Goal: Task Accomplishment & Management: Use online tool/utility

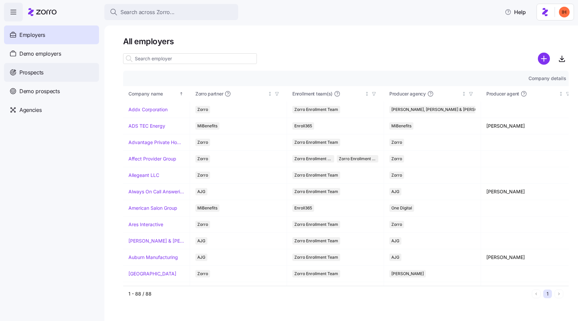
click at [53, 70] on div "Prospects" at bounding box center [51, 72] width 95 height 19
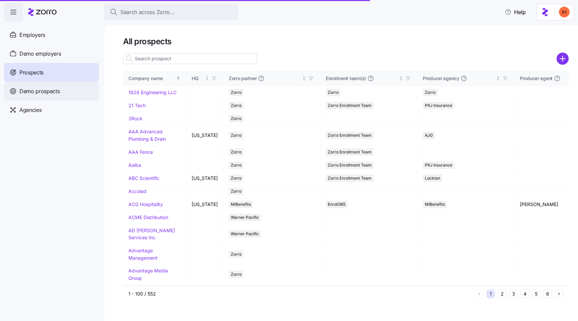
click at [50, 96] on div "Demo prospects" at bounding box center [51, 91] width 95 height 19
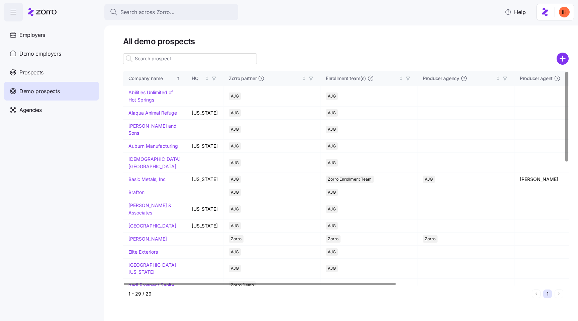
click at [195, 62] on input at bounding box center [190, 58] width 134 height 11
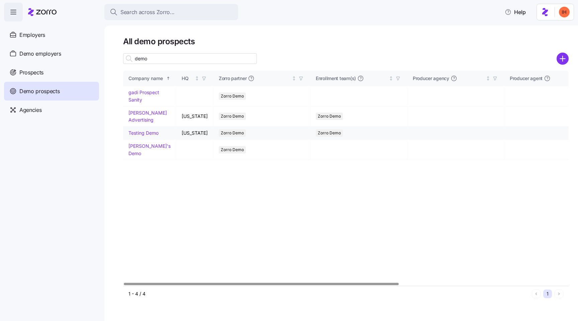
type input "demo"
click at [132, 131] on link "Testing Demo" at bounding box center [144, 133] width 30 height 6
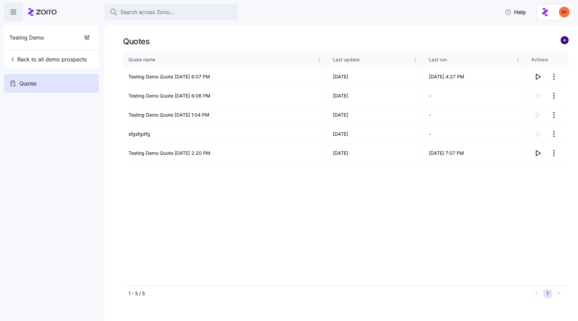
click at [566, 38] on circle "add icon" at bounding box center [564, 39] width 7 height 7
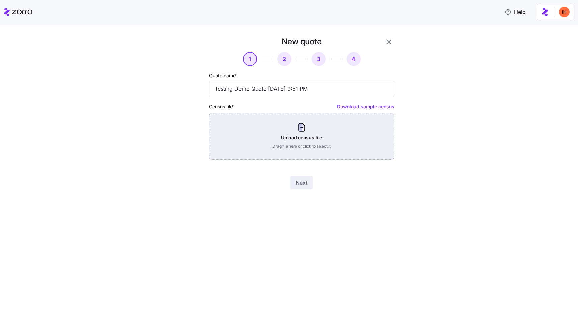
click at [280, 157] on div "Upload census file Drag file here or click to select it" at bounding box center [301, 136] width 185 height 47
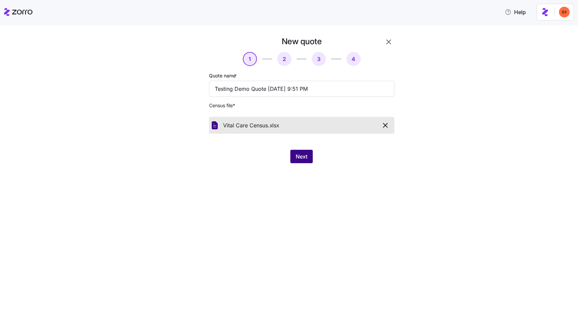
click at [303, 153] on span "Next" at bounding box center [302, 156] width 12 height 8
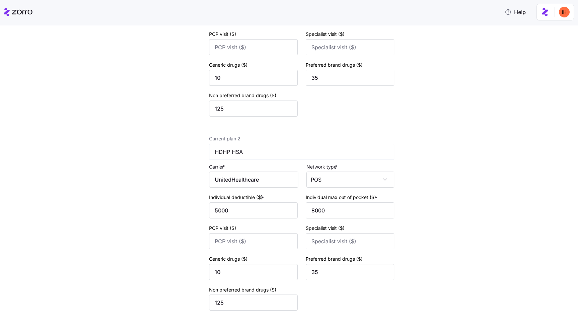
scroll to position [202, 0]
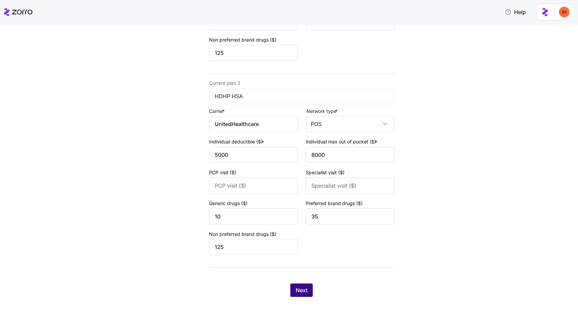
click at [302, 291] on span "Next" at bounding box center [302, 290] width 12 height 8
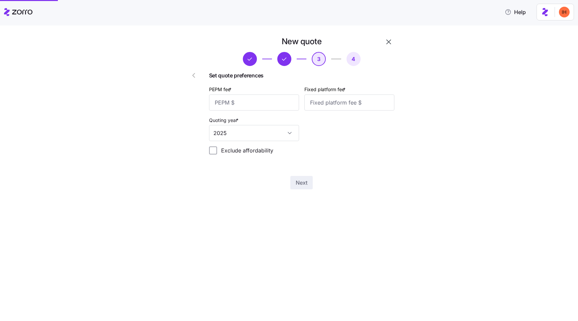
scroll to position [0, 0]
click at [272, 104] on input "PEPM fee *" at bounding box center [254, 102] width 90 height 16
type input "50"
click at [325, 103] on input "Fixed platform fee *" at bounding box center [350, 102] width 90 height 16
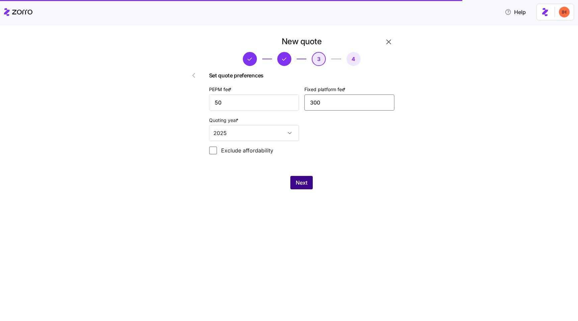
type input "300"
click at [303, 182] on span "Next" at bounding box center [302, 182] width 12 height 8
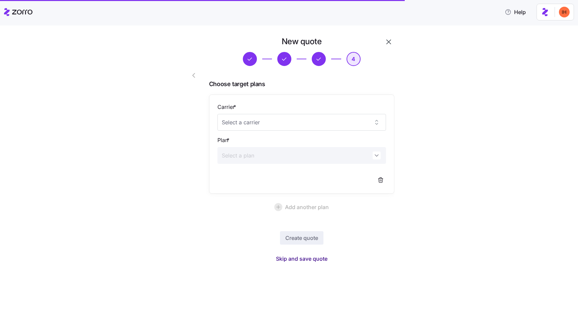
click at [305, 256] on span "Skip and save quote" at bounding box center [302, 258] width 52 height 8
